Goal: Download file/media

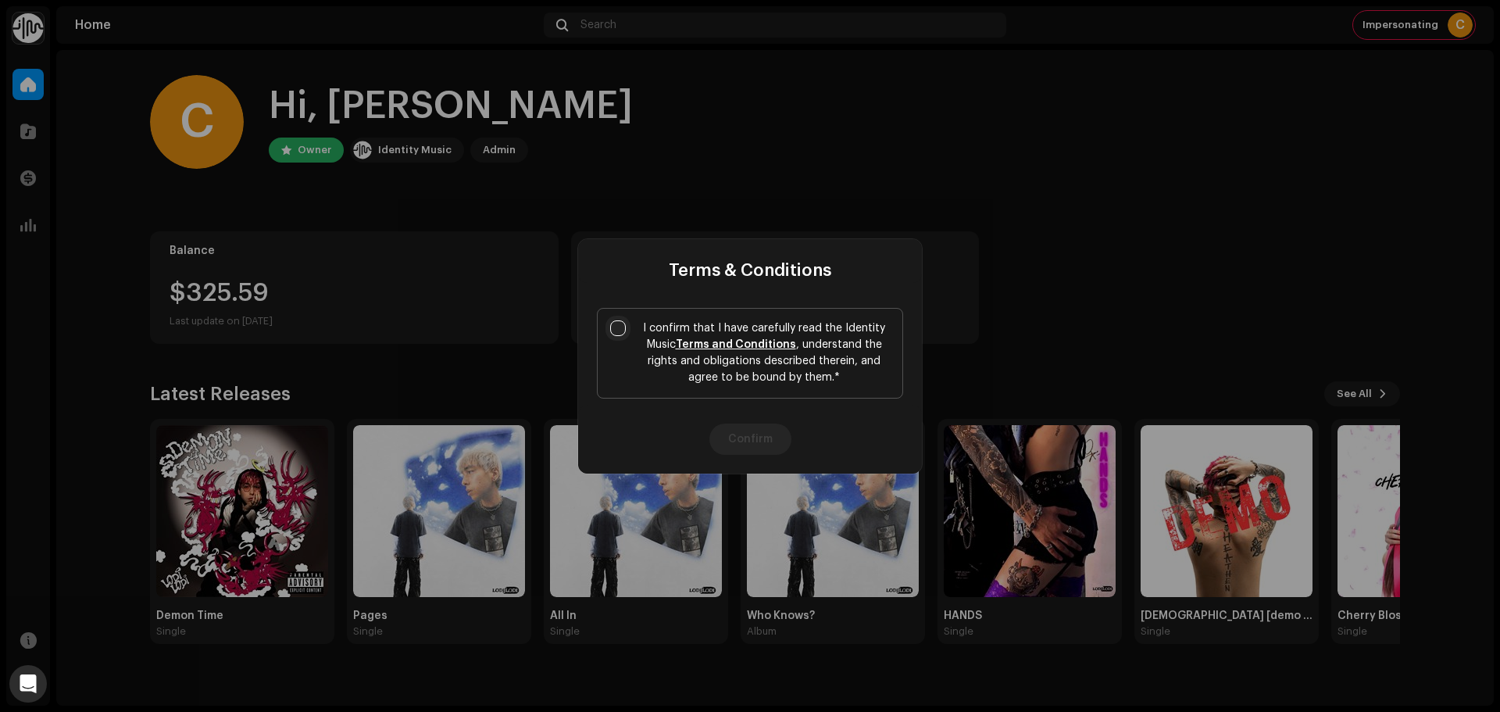
click at [616, 327] on input "I confirm that I have carefully read the Identity Music Terms and Conditions , …" at bounding box center [618, 328] width 16 height 16
checkbox input "true"
click at [749, 436] on button "Confirm" at bounding box center [750, 438] width 82 height 31
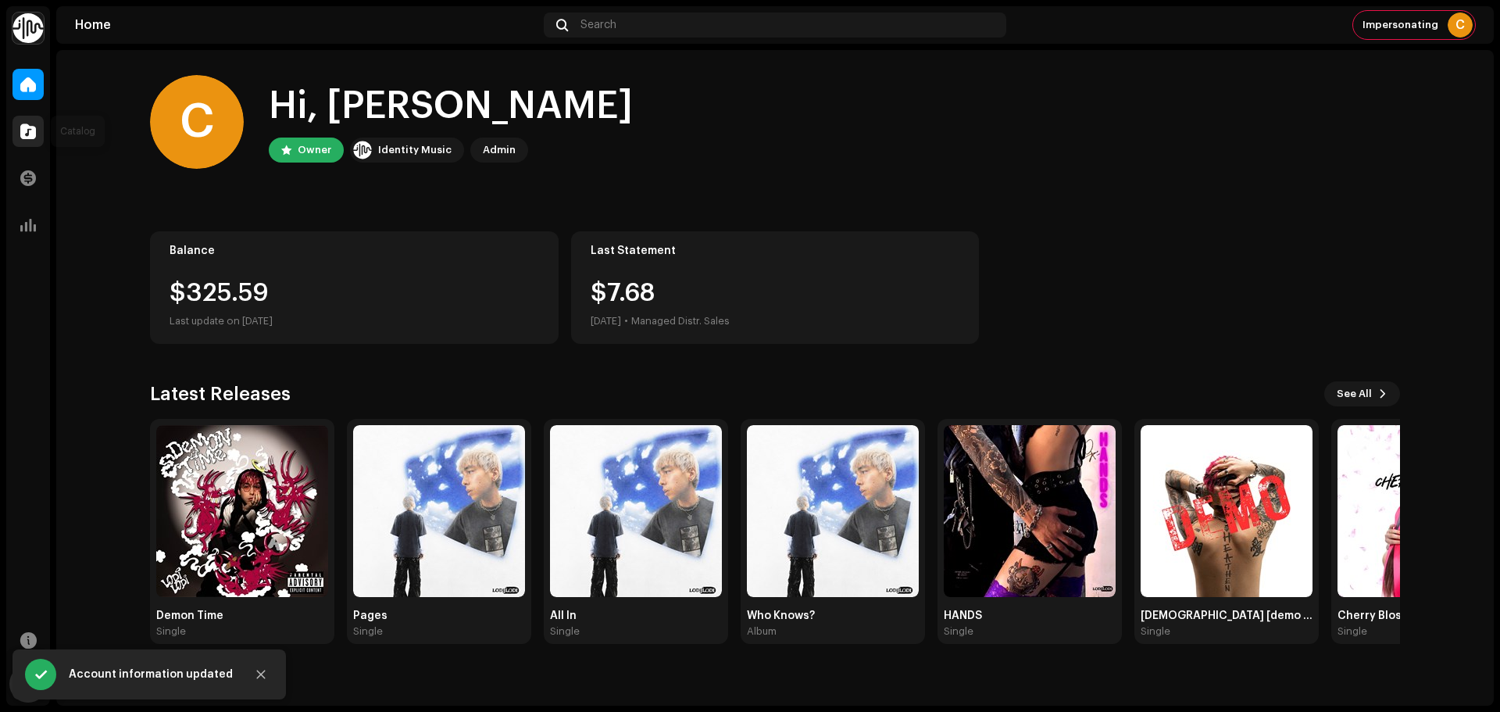
click at [25, 130] on span at bounding box center [28, 131] width 16 height 13
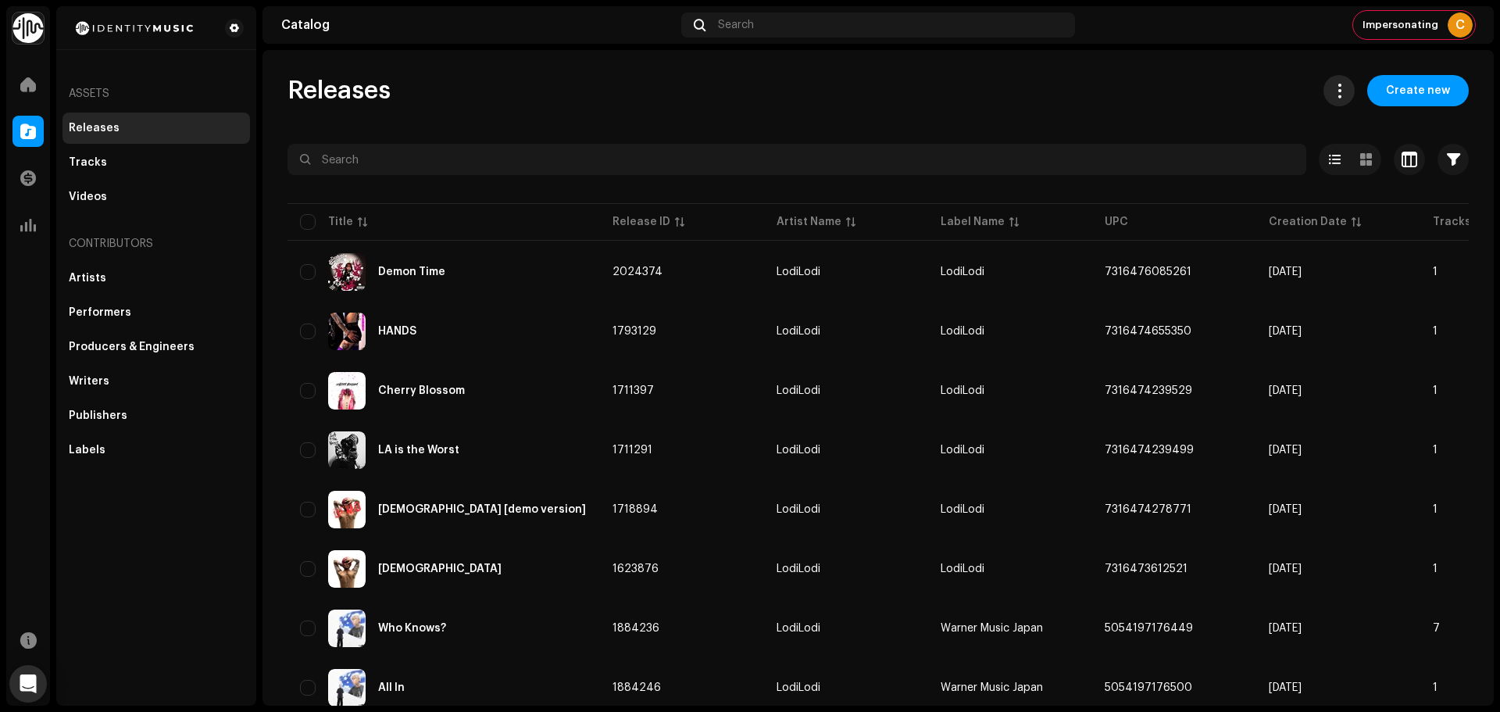
click at [1336, 99] on button at bounding box center [1339, 90] width 31 height 31
click at [1402, 121] on div "Download full catalog (CSV)" at bounding box center [1409, 128] width 167 height 31
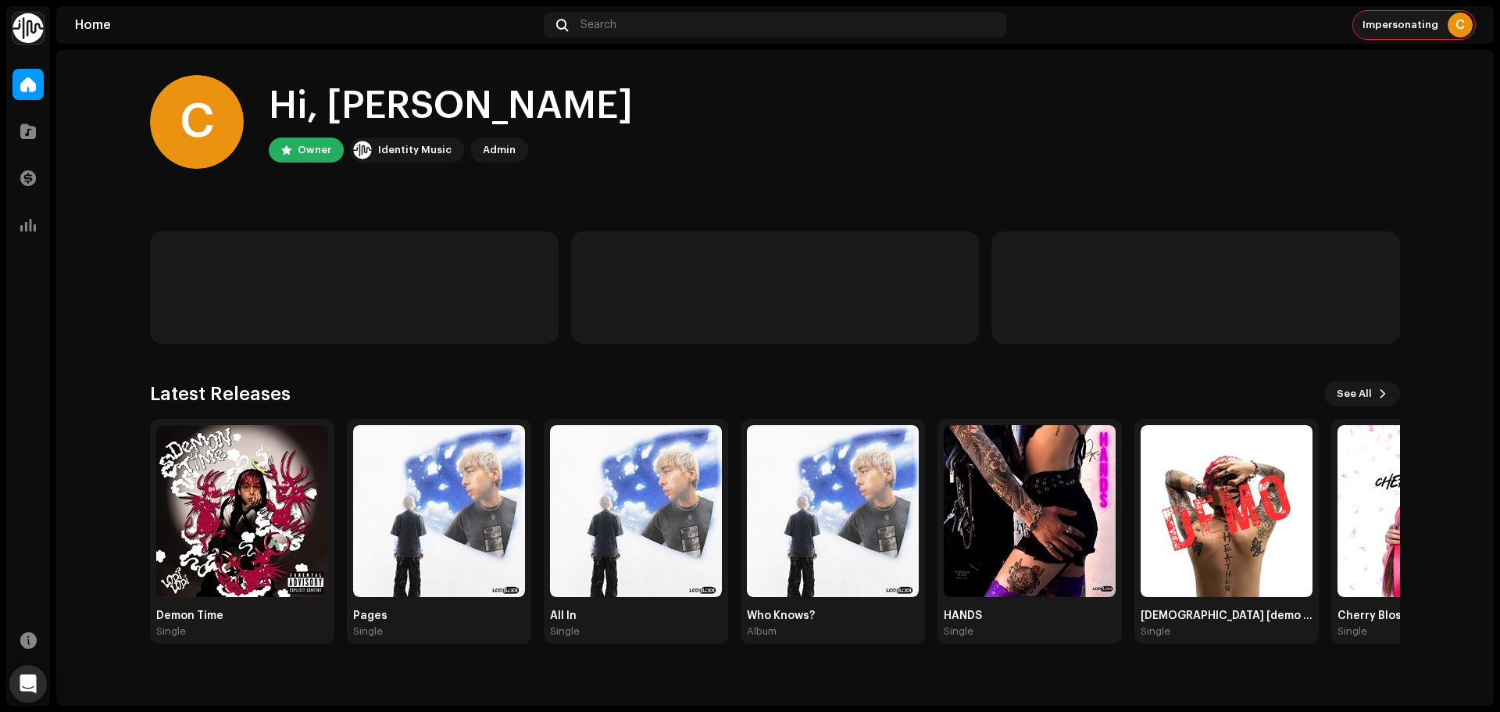
click at [1402, 22] on span "Impersonating" at bounding box center [1401, 25] width 76 height 13
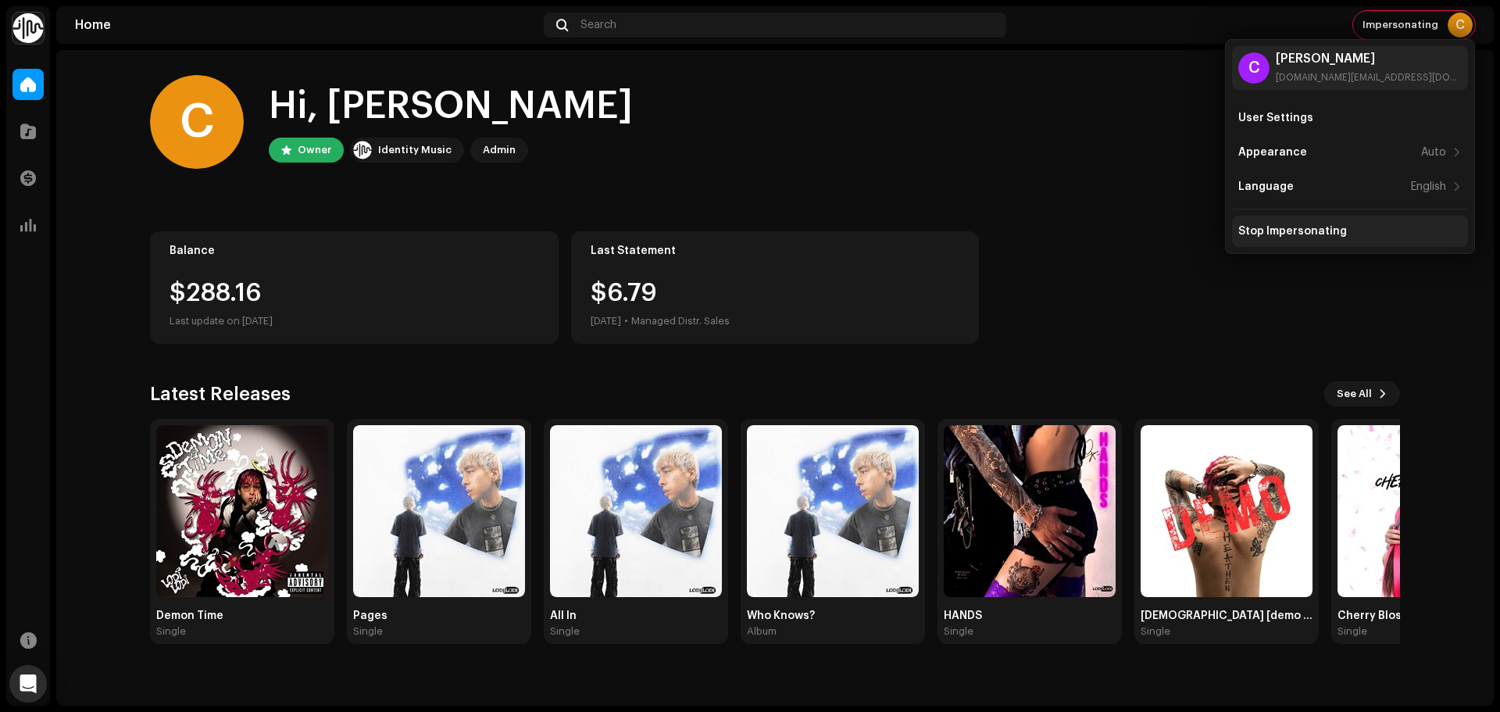
click at [1360, 220] on div "Stop Impersonating" at bounding box center [1350, 231] width 236 height 31
